Goal: Download file/media

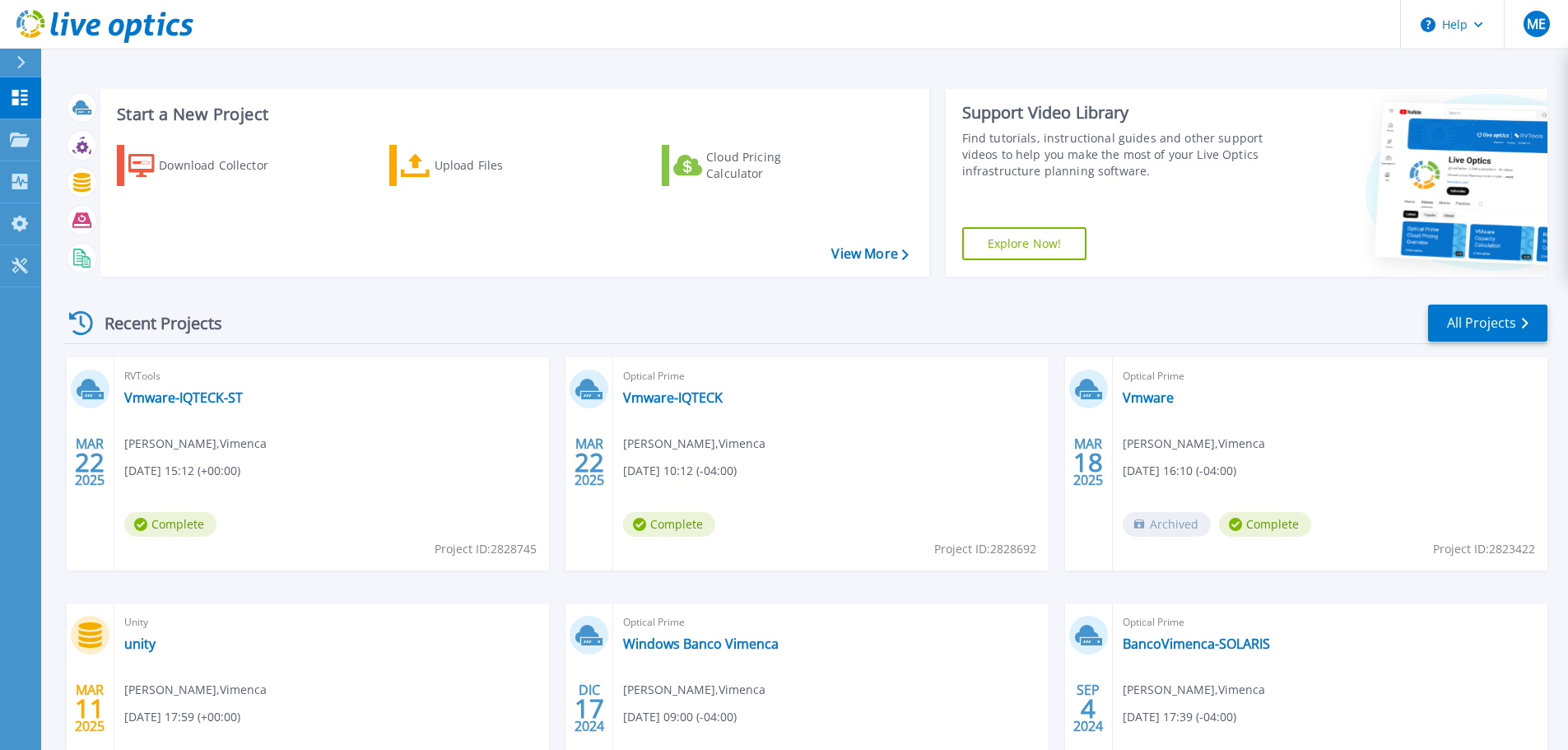
click at [14, 60] on button at bounding box center [21, 62] width 41 height 28
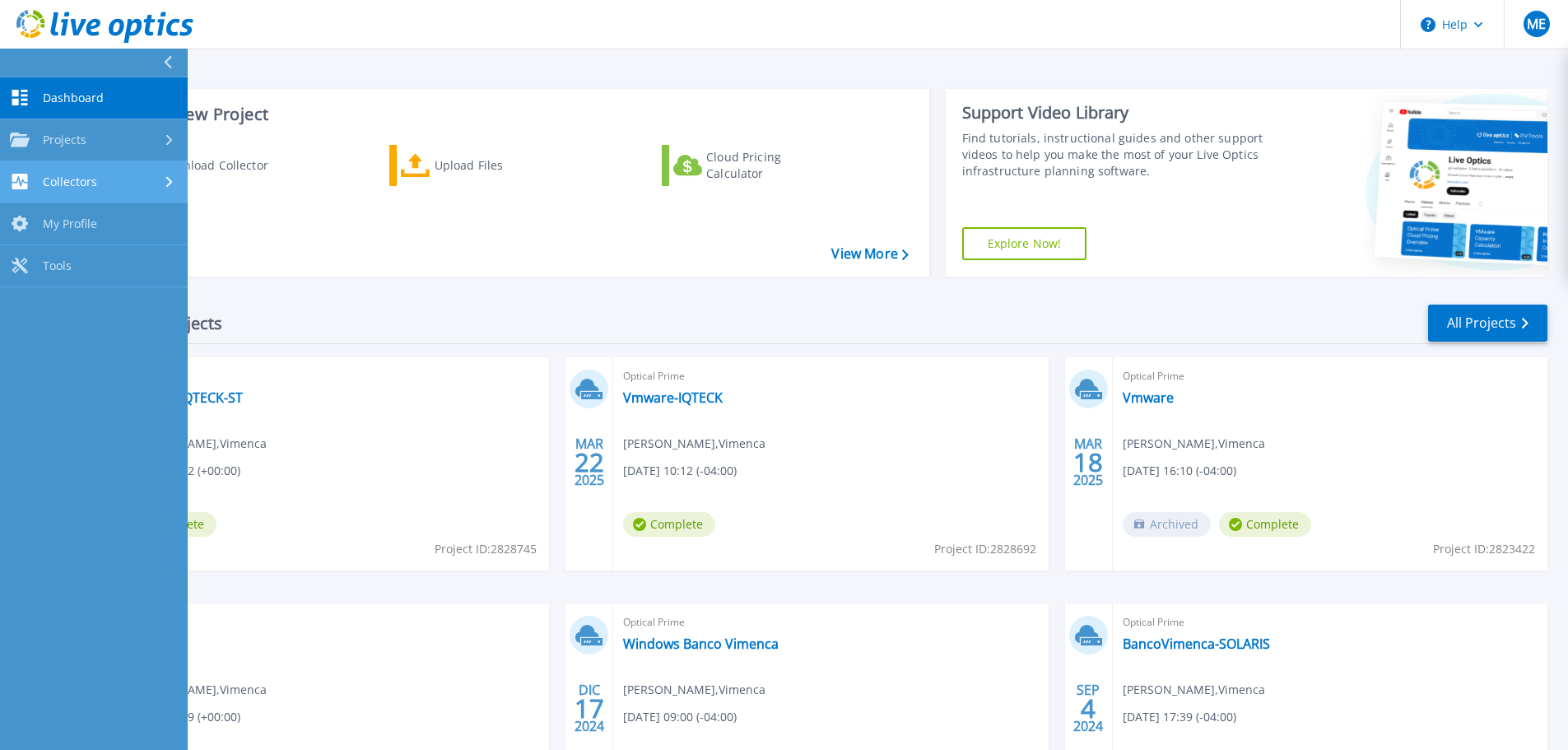
click at [126, 174] on div "Collectors" at bounding box center [93, 181] width 168 height 16
click at [129, 228] on link "Download Collector" at bounding box center [94, 224] width 188 height 42
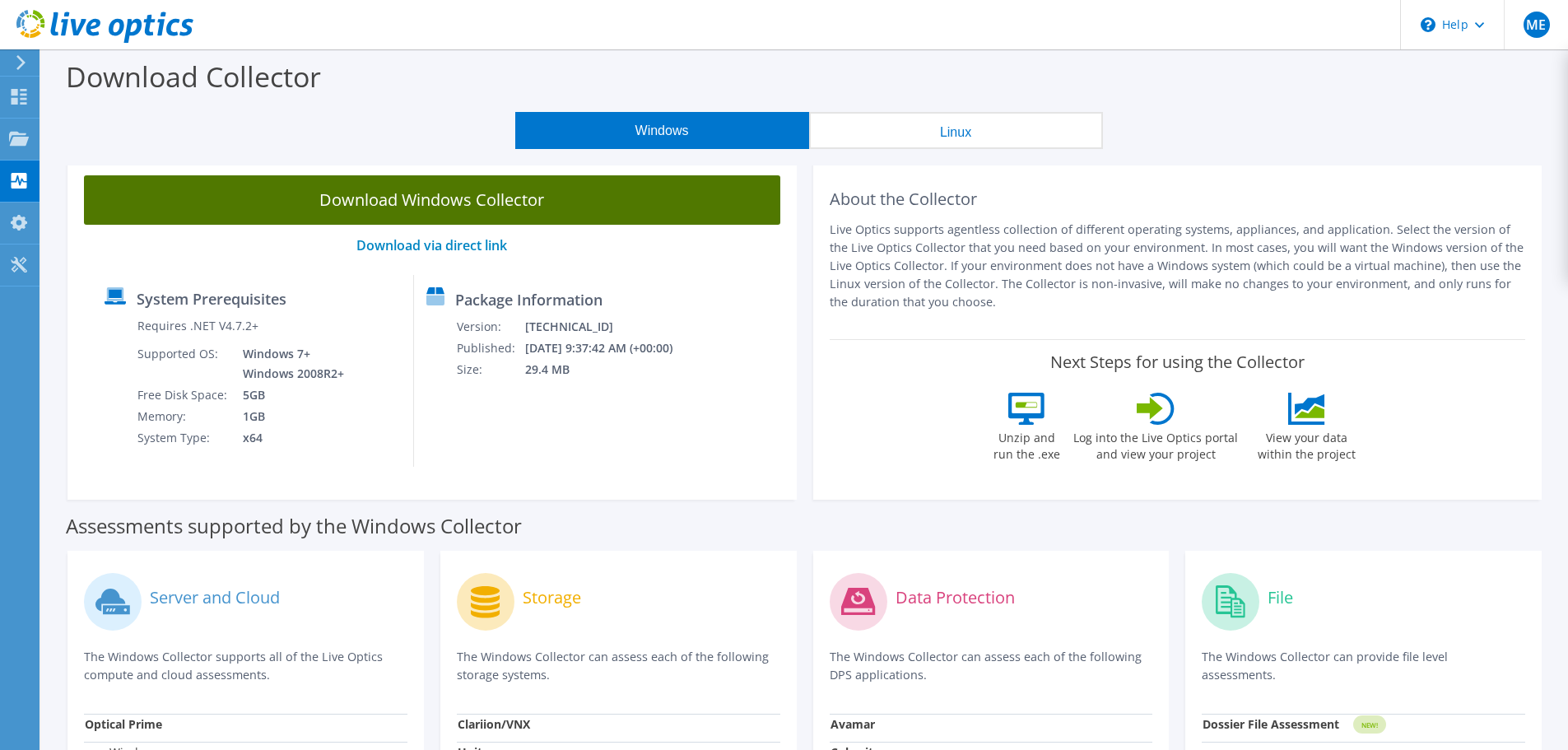
click at [518, 199] on link "Download Windows Collector" at bounding box center [431, 199] width 696 height 49
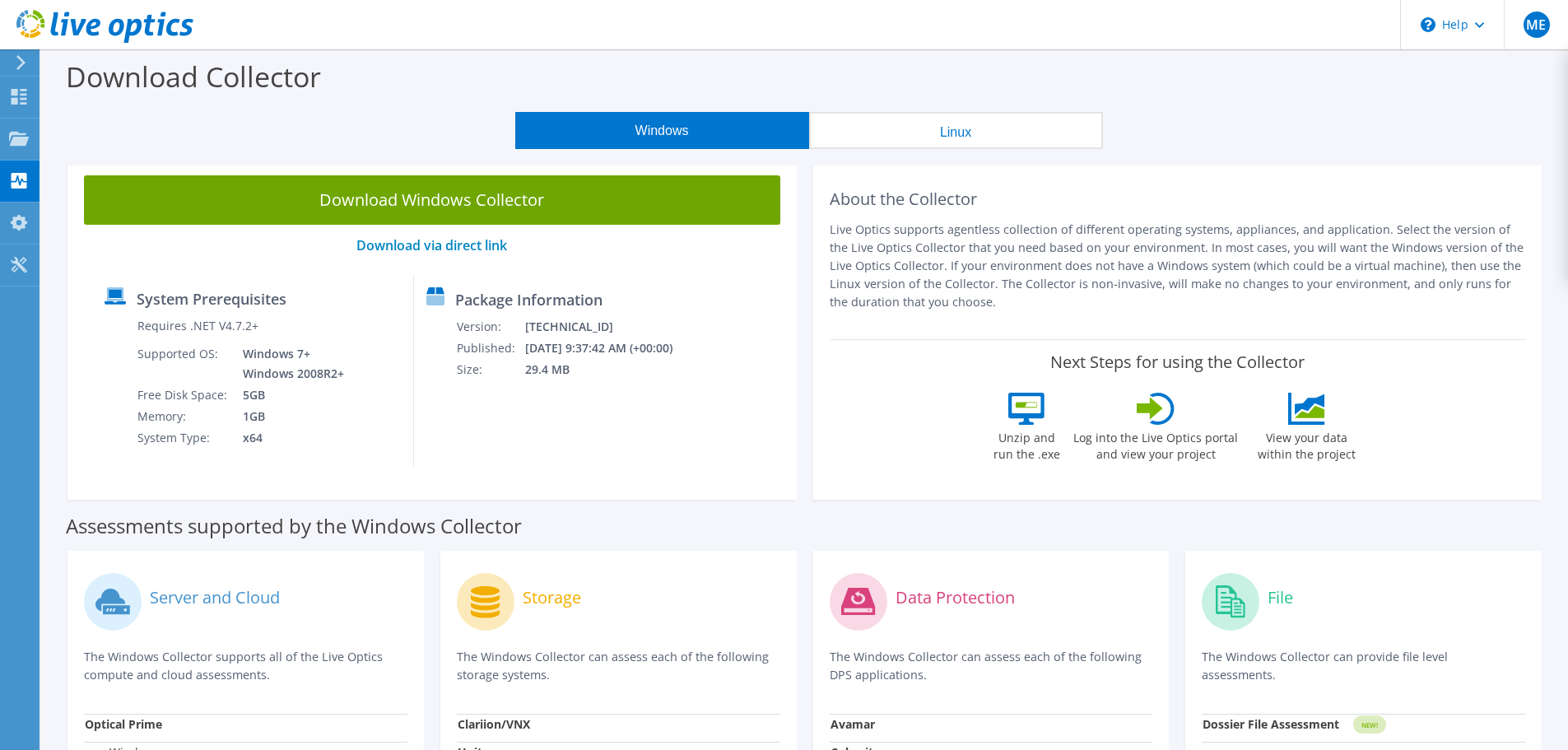
click at [980, 131] on button "Linux" at bounding box center [956, 130] width 294 height 37
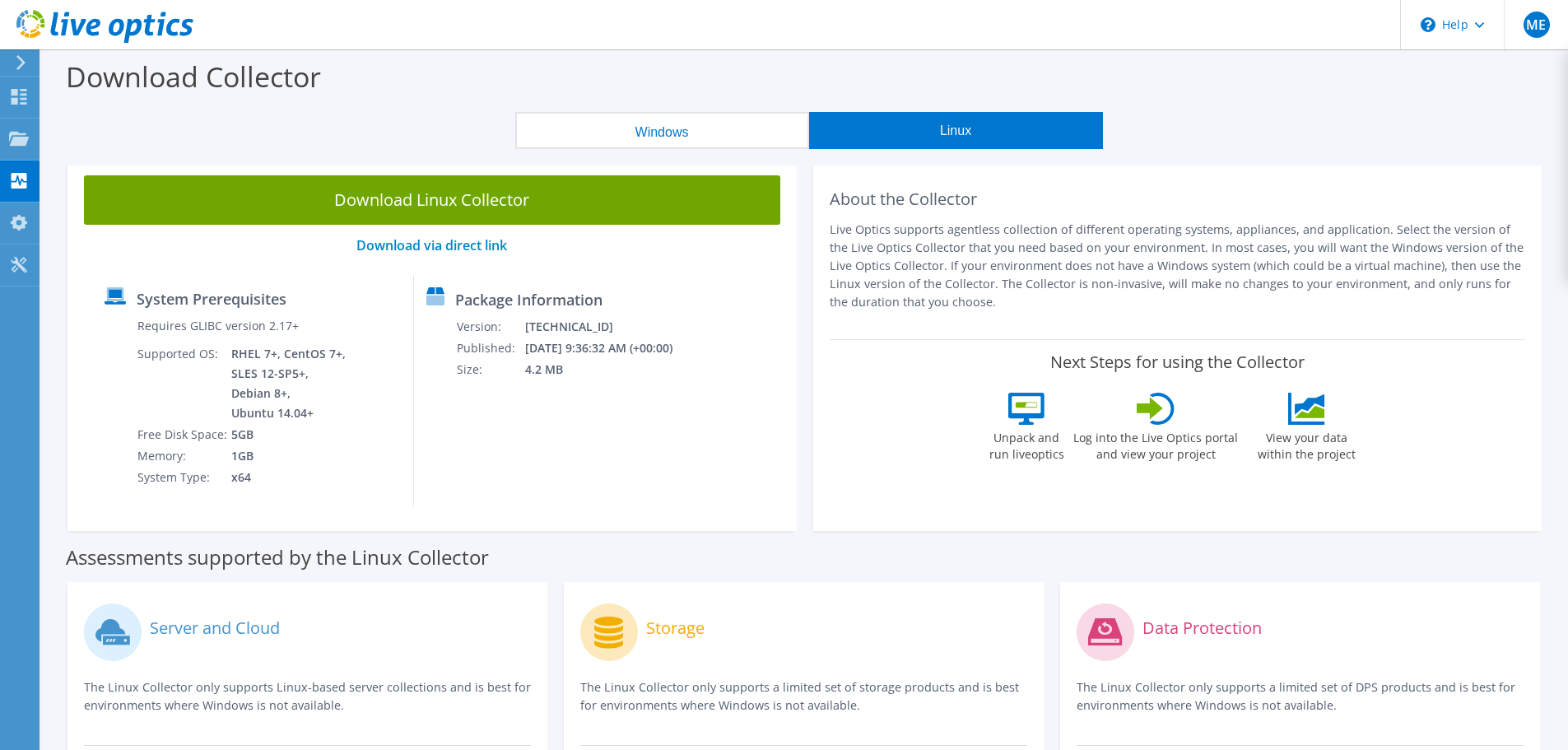
click at [657, 141] on button "Windows" at bounding box center [662, 130] width 294 height 37
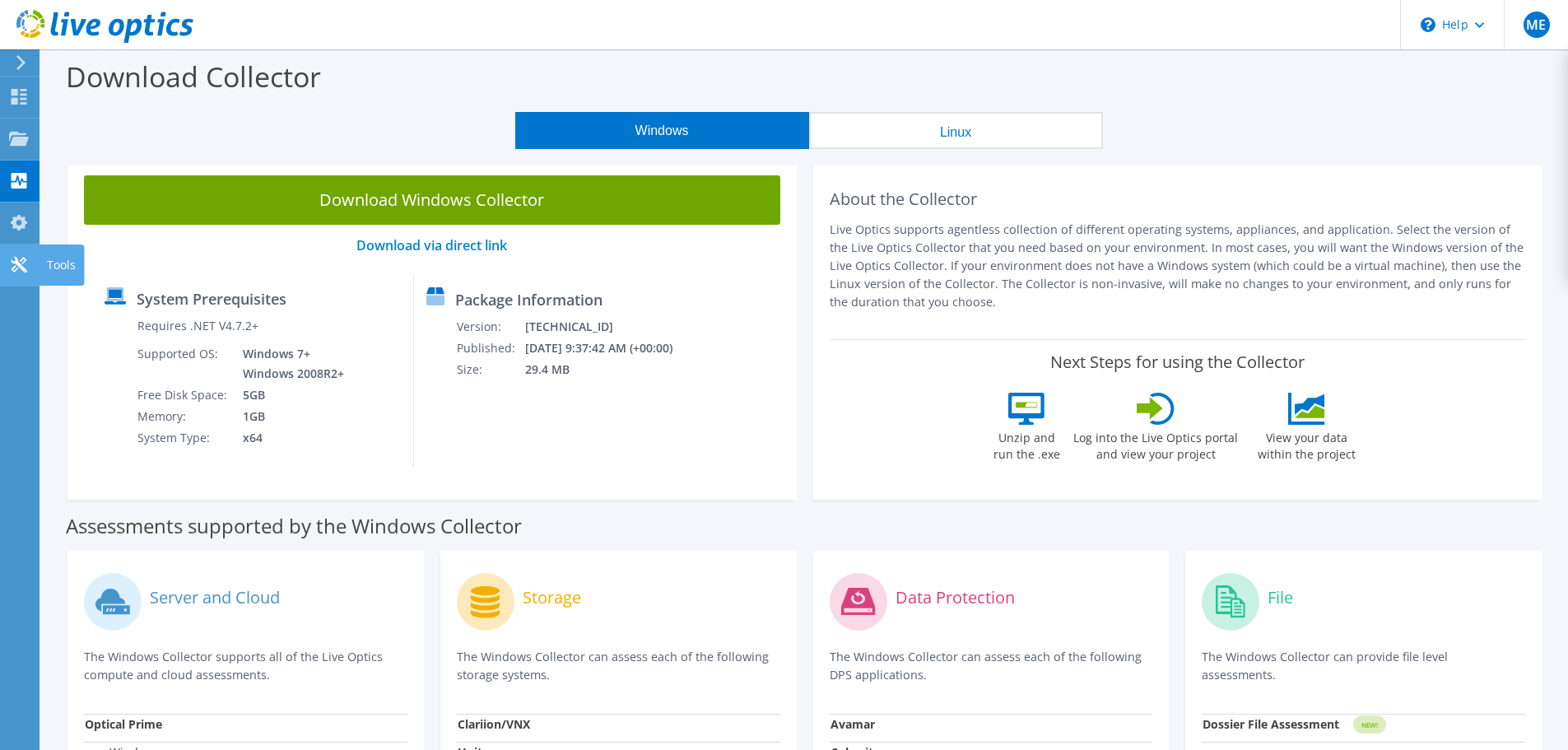
click at [13, 263] on icon at bounding box center [18, 265] width 20 height 16
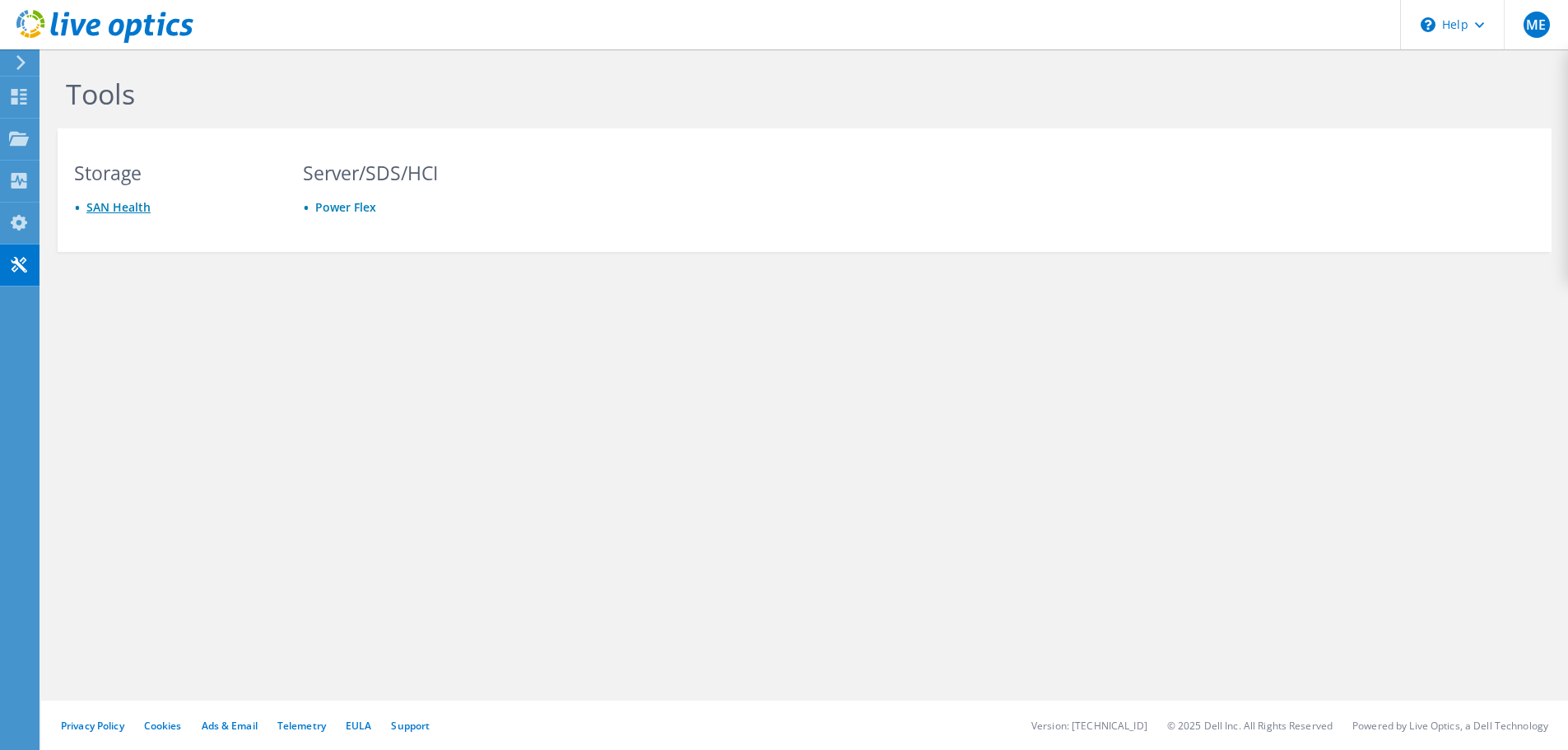
click at [123, 210] on link "SAN Health" at bounding box center [118, 207] width 64 height 16
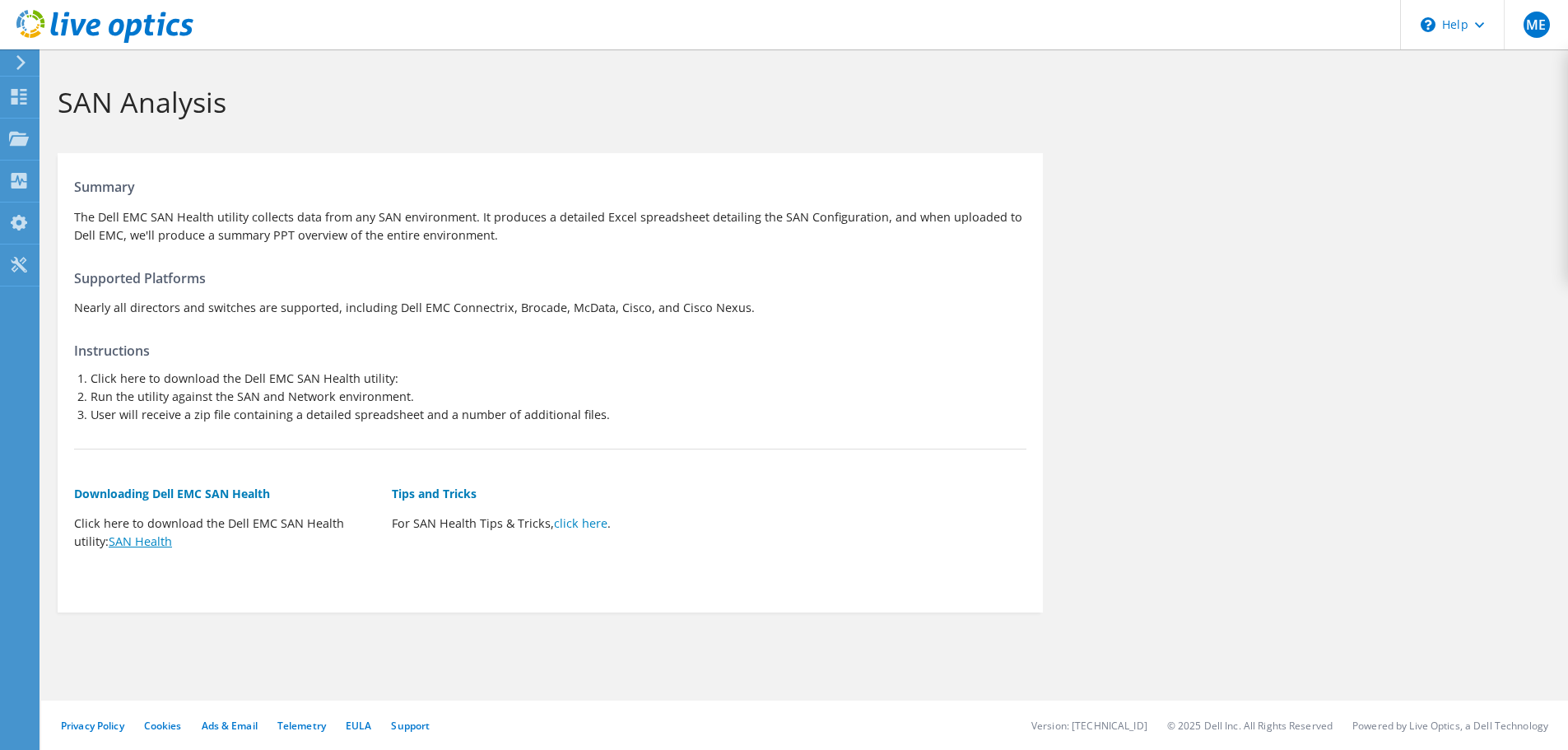
click at [154, 545] on link "SAN Health" at bounding box center [140, 541] width 63 height 16
